Goal: Task Accomplishment & Management: Manage account settings

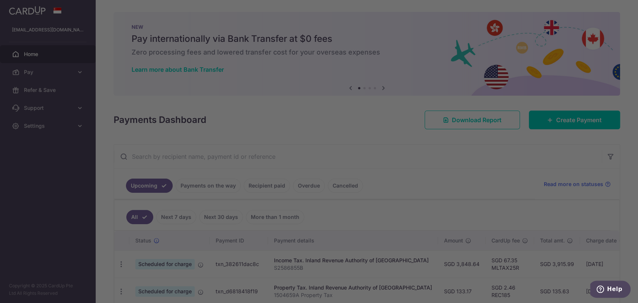
scroll to position [83, 0]
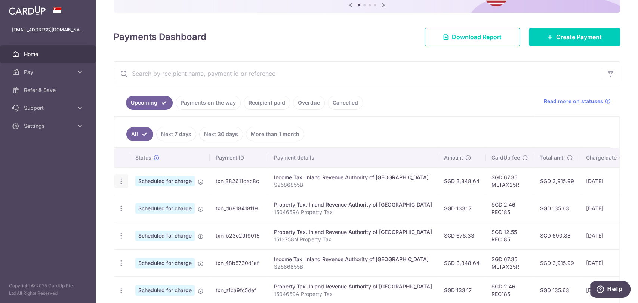
click at [121, 180] on icon "button" at bounding box center [121, 182] width 8 height 8
click at [146, 199] on span "Update payment" at bounding box center [161, 201] width 51 height 9
radio input "true"
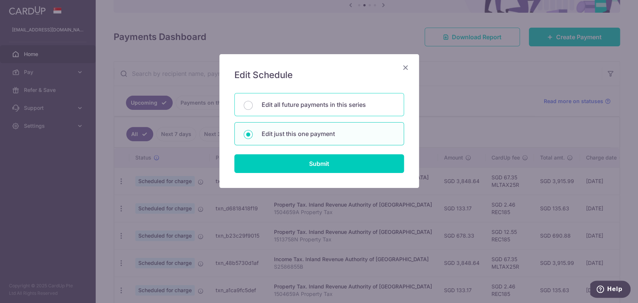
click at [299, 102] on p "Edit all future payments in this series" at bounding box center [328, 104] width 133 height 9
click at [253, 102] on input "Edit all future payments in this series" at bounding box center [248, 105] width 9 height 9
radio input "true"
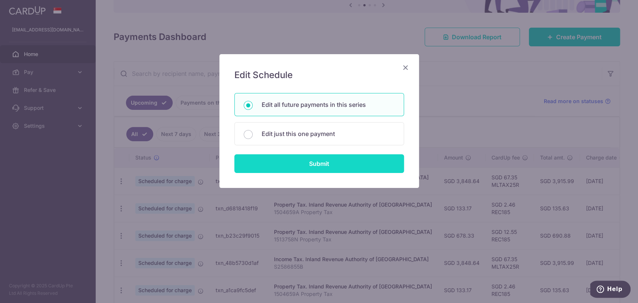
click at [311, 164] on input "Submit" at bounding box center [319, 163] width 170 height 19
radio input "true"
type input "3,848.64"
type input "S2586855B"
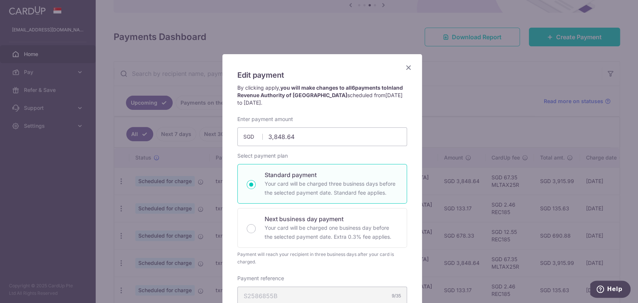
scroll to position [0, 0]
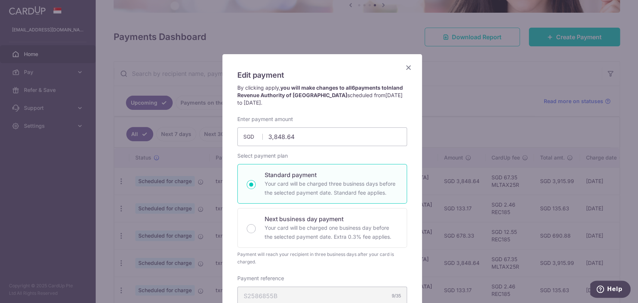
click at [404, 68] on icon "Close" at bounding box center [408, 67] width 9 height 9
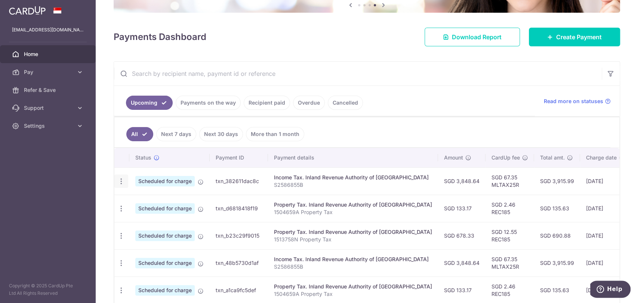
click at [120, 179] on icon "button" at bounding box center [121, 182] width 8 height 8
click at [144, 201] on span "Update payment" at bounding box center [161, 201] width 51 height 9
radio input "true"
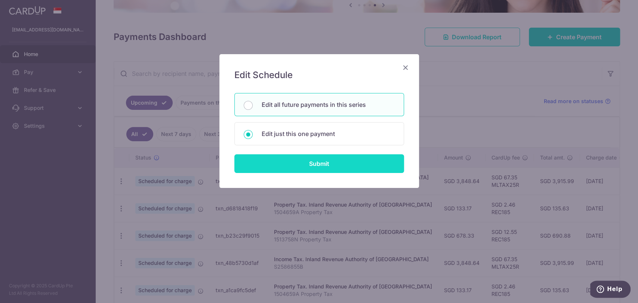
click at [305, 164] on input "Submit" at bounding box center [319, 163] width 170 height 19
radio input "true"
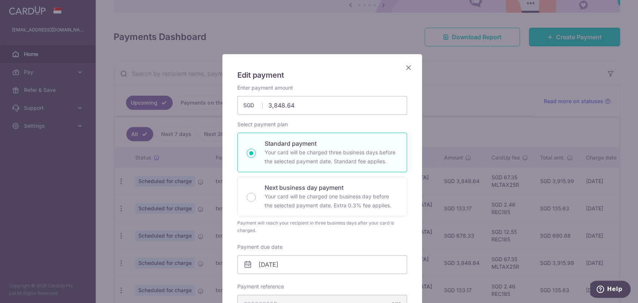
click at [404, 69] on icon "Close" at bounding box center [408, 67] width 9 height 9
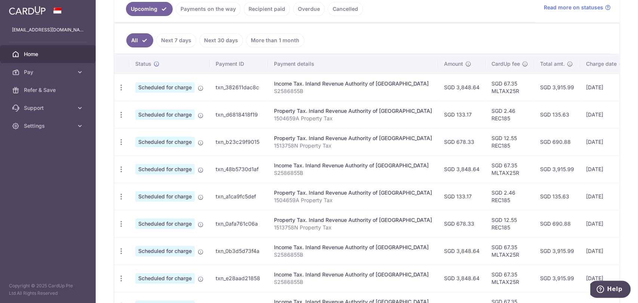
scroll to position [11, 0]
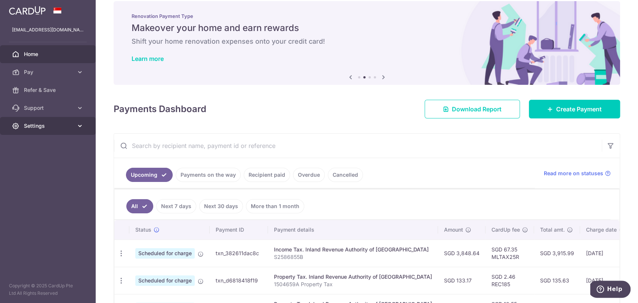
click at [60, 125] on span "Settings" at bounding box center [48, 125] width 49 height 7
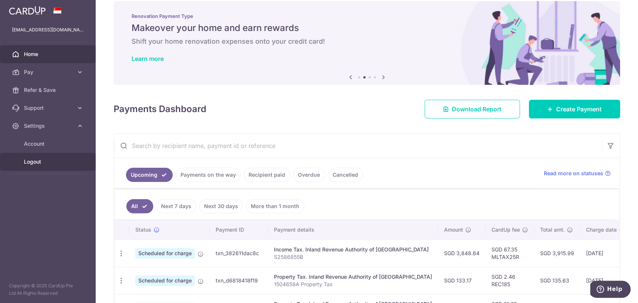
click at [36, 164] on span "Logout" at bounding box center [48, 161] width 49 height 7
